Goal: Information Seeking & Learning: Check status

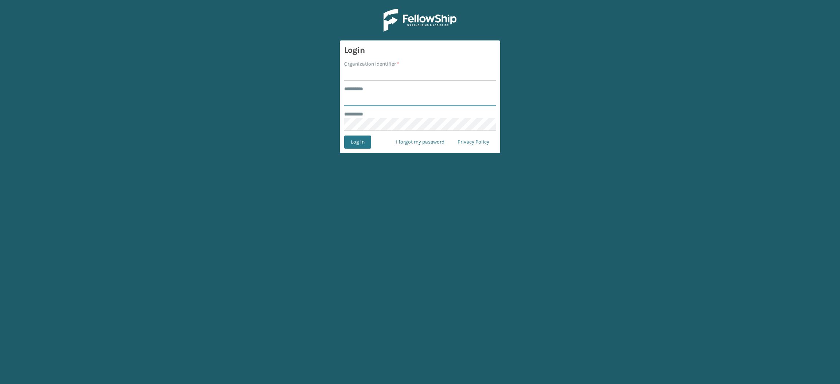
type input "**********"
click at [366, 77] on input "Organization Identifier *" at bounding box center [420, 74] width 152 height 13
type input "SuperAdminOrganization"
click at [355, 145] on button "Log In" at bounding box center [357, 142] width 27 height 13
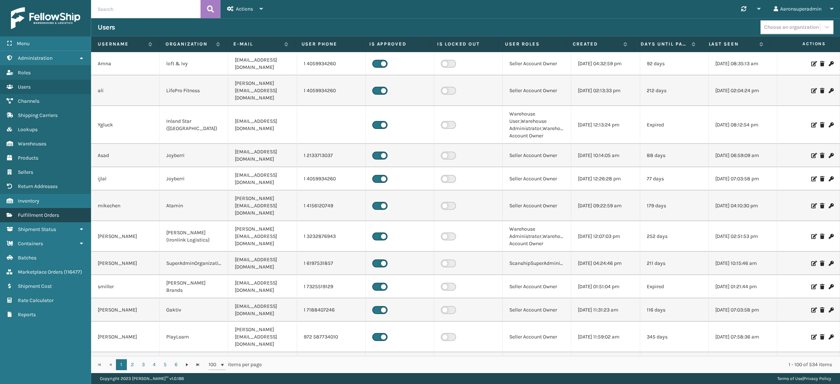
click at [56, 214] on link "Fulfillment Orders" at bounding box center [45, 215] width 91 height 14
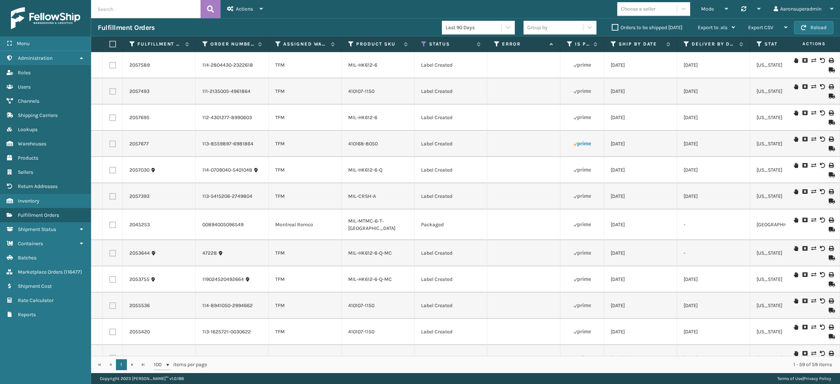
click at [132, 10] on input "text" at bounding box center [145, 9] width 109 height 18
paste input "6531257"
type input "6531257"
